Goal: Information Seeking & Learning: Learn about a topic

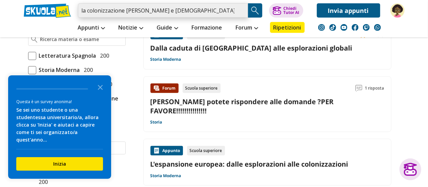
click at [241, 8] on input "la colonizzazione di spagnoli e portoghesi" at bounding box center [163, 10] width 170 height 14
click at [188, 13] on input "search" at bounding box center [163, 10] width 170 height 14
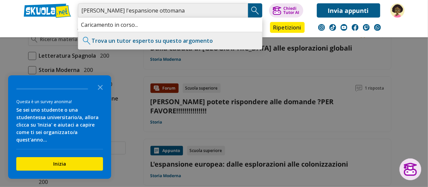
type input "carlo v e l'espansione ottomana"
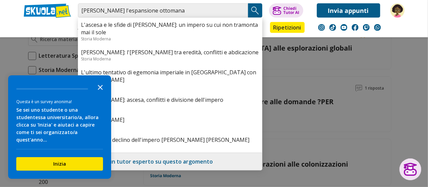
click at [101, 93] on icon "Close the survey" at bounding box center [101, 87] width 14 height 14
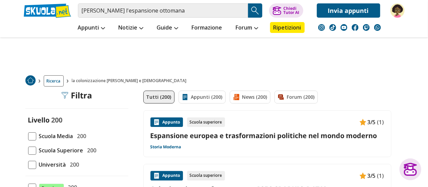
click at [251, 9] on img "Search Button" at bounding box center [255, 10] width 10 height 10
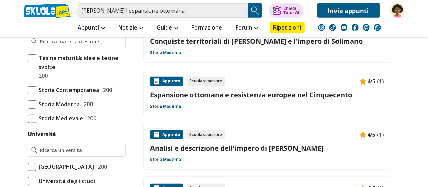
scroll to position [203, 0]
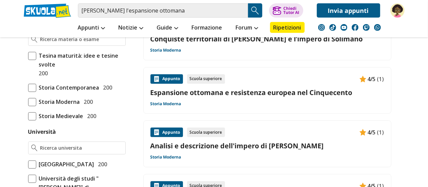
click at [176, 93] on link "Espansione ottomana e resistenza europea nel Cinquecento" at bounding box center [267, 92] width 234 height 9
click at [211, 144] on link "Analisi e descrizione dell'impero di Carlo V" at bounding box center [267, 145] width 234 height 9
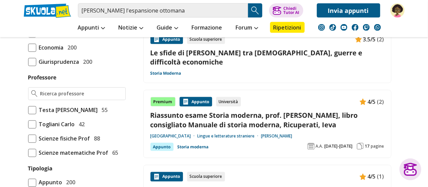
scroll to position [474, 0]
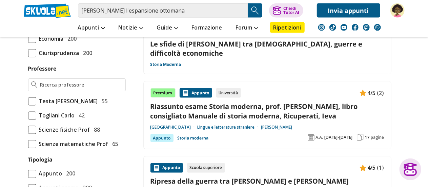
click at [237, 44] on link "Le sfide di Carlo V tra cristianità, guerre e difficoltà economiche" at bounding box center [267, 48] width 234 height 18
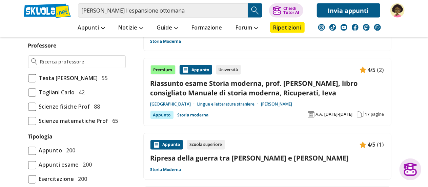
scroll to position [508, 0]
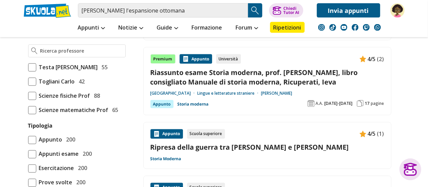
click at [231, 143] on link "Ripresa della guerra tra Francesco I e Carlo V" at bounding box center [267, 147] width 234 height 9
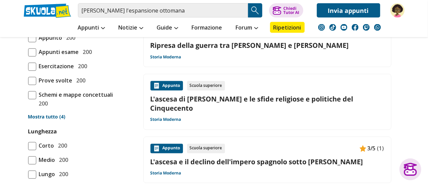
click at [241, 95] on link "L'ascesa di Carlo V e le sfide religiose e politiche del Cinquecento" at bounding box center [267, 104] width 234 height 18
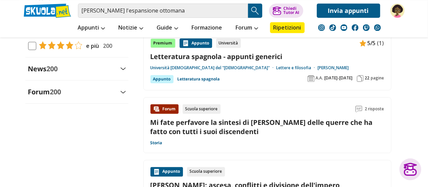
scroll to position [780, 0]
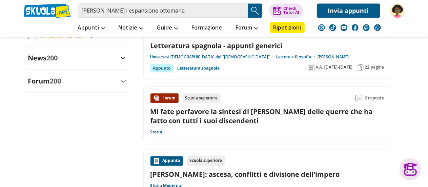
click at [207, 107] on link "Mi fate perfavore la sintesi di carlo v e delle querre che ha fatto con tutti i…" at bounding box center [261, 116] width 222 height 18
click at [188, 11] on input "carlo v e l'espansione ottomana" at bounding box center [163, 10] width 170 height 14
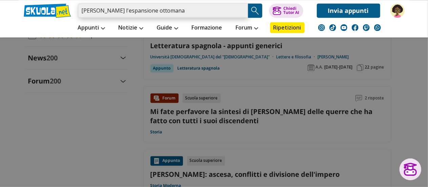
click at [241, 11] on input "carlo v e l'espansione ottomana" at bounding box center [163, 10] width 170 height 14
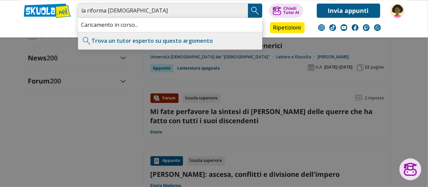
type input "la riforma protestante"
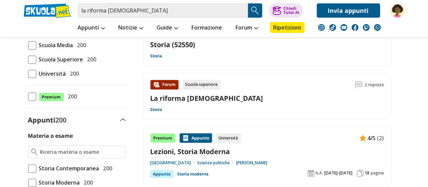
scroll to position [102, 0]
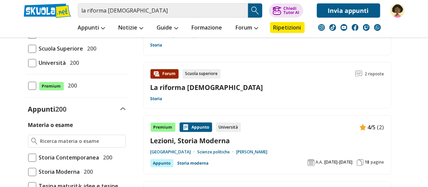
click at [199, 85] on link "La riforma protestante" at bounding box center [206, 87] width 113 height 9
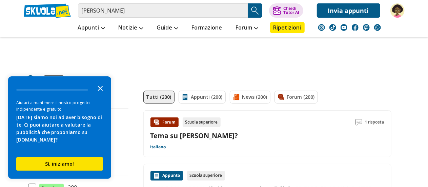
click at [98, 90] on icon "Close the survey" at bounding box center [101, 88] width 14 height 14
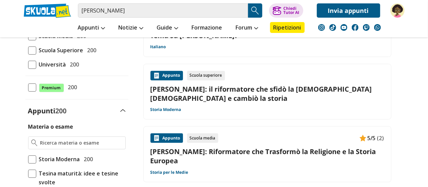
scroll to position [102, 0]
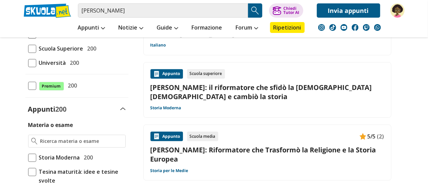
click at [240, 87] on link "Martin Lutero: il riformatore che sfidò la Chiesa cattolica e cambiò la storia" at bounding box center [267, 92] width 234 height 18
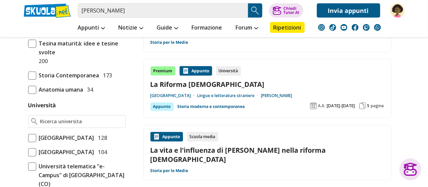
scroll to position [271, 0]
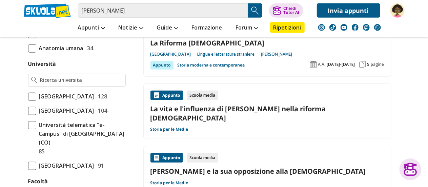
click at [239, 166] on link "Lutero e la sua opposizione alla Chiesa Cattolica" at bounding box center [267, 170] width 234 height 9
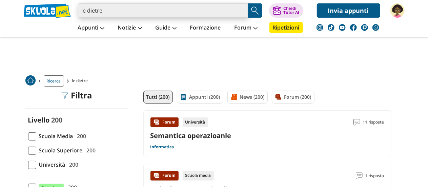
click at [103, 14] on input "le dietre" at bounding box center [163, 10] width 170 height 14
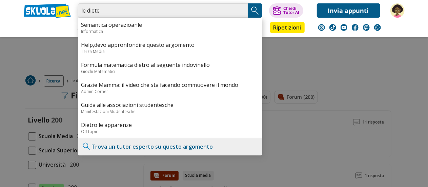
type input "le diete"
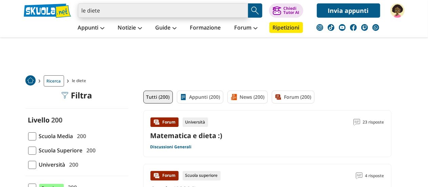
click at [103, 14] on input "le diete" at bounding box center [163, 10] width 170 height 14
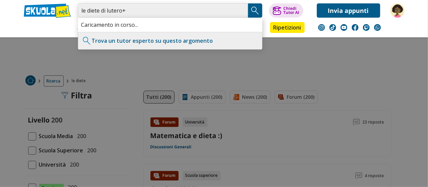
type input "le diete di lutero+"
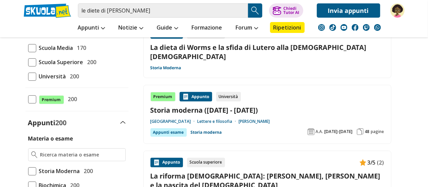
scroll to position [102, 0]
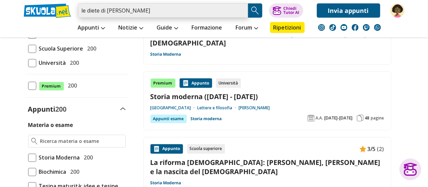
drag, startPoint x: 172, startPoint y: 13, endPoint x: 77, endPoint y: 9, distance: 94.9
click at [77, 9] on div "le diete di lutero Trova un tutor esperto su questo argomento Chiedi Tutor AI" at bounding box center [214, 9] width 391 height 18
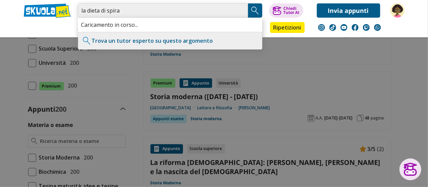
type input "la dieta di spira"
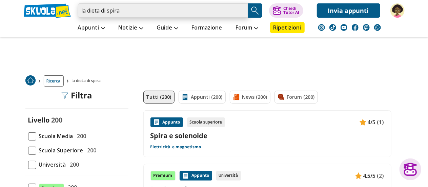
click at [145, 9] on input "la dieta di spira" at bounding box center [163, 10] width 170 height 14
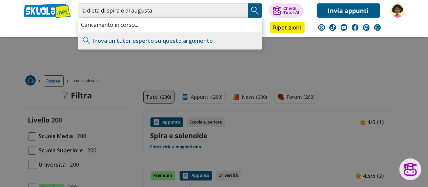
click at [251, 11] on img "Search Button" at bounding box center [255, 10] width 10 height 10
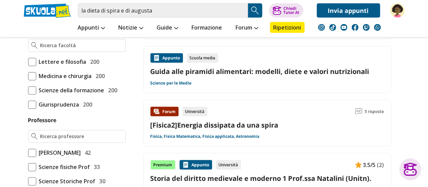
scroll to position [441, 0]
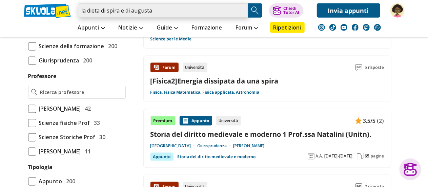
drag, startPoint x: 125, startPoint y: 11, endPoint x: 107, endPoint y: 8, distance: 18.2
click at [102, 11] on input "la dieta di spira e di augusta" at bounding box center [163, 10] width 170 height 14
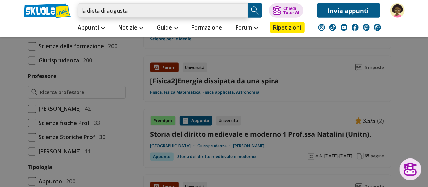
type input "la dieta di augusta"
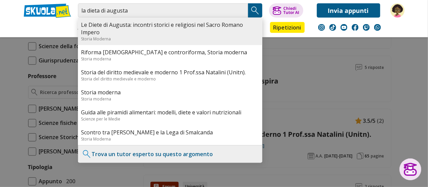
click at [150, 25] on link "Le Diete di Augusta: incontri storici e religiosi nel Sacro Romano Impero" at bounding box center [170, 28] width 178 height 15
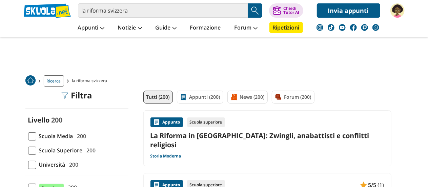
click at [205, 134] on link "La Riforma in [GEOGRAPHIC_DATA]: Zwingli, anabattisti e conflitti religiosi" at bounding box center [267, 140] width 234 height 18
